Goal: Information Seeking & Learning: Compare options

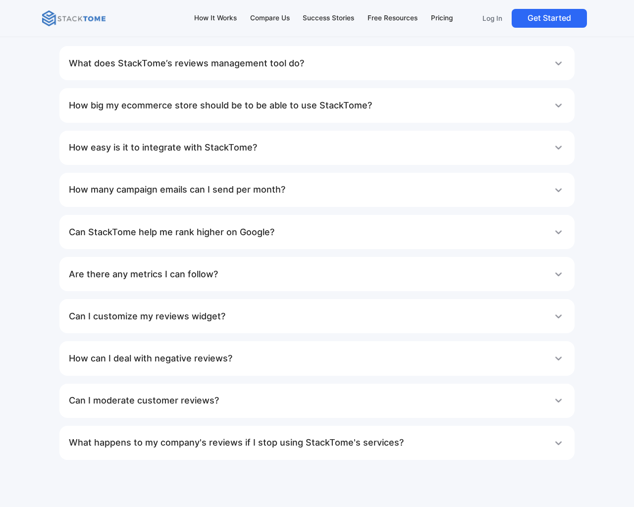
scroll to position [5178, 0]
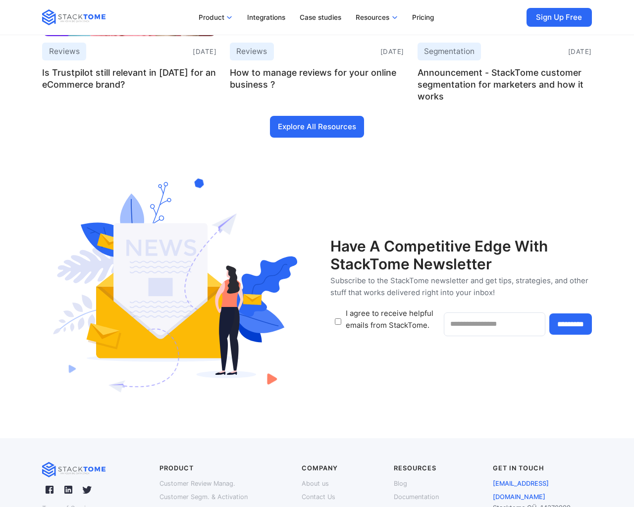
scroll to position [4764, 0]
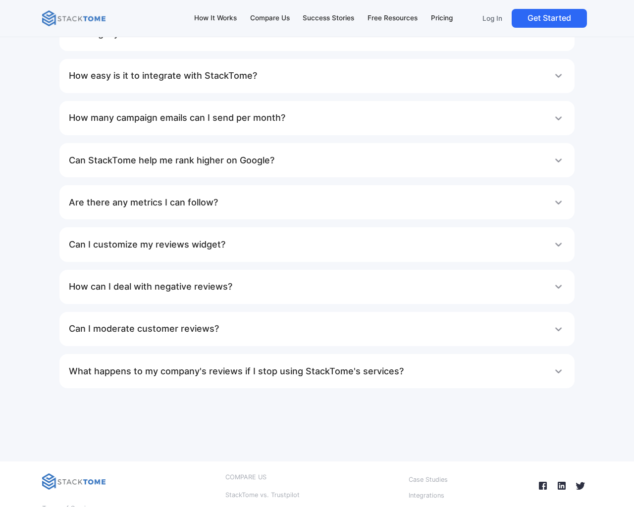
scroll to position [4612, 0]
